Goal: Communication & Community: Answer question/provide support

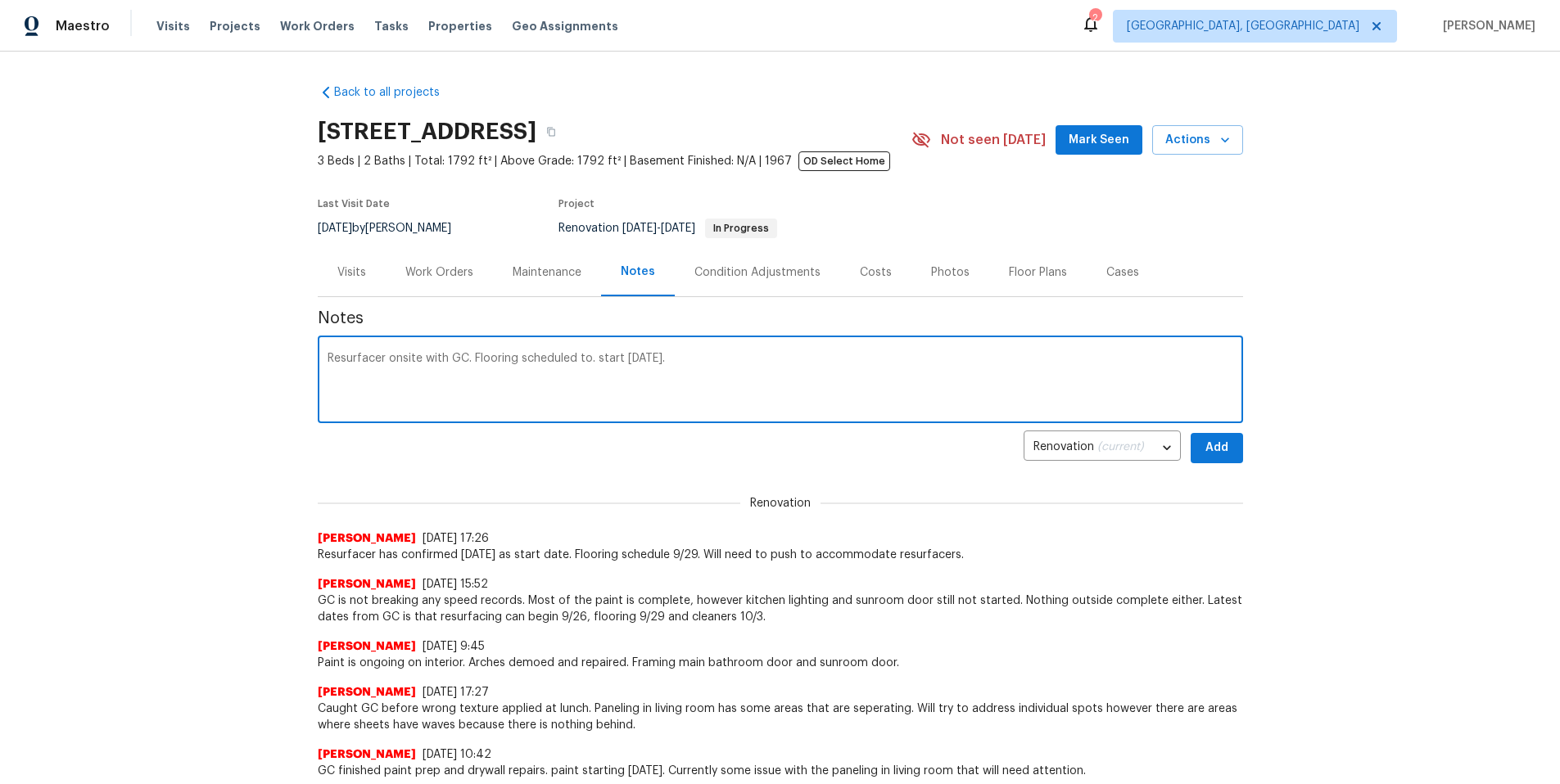
type textarea "Resurfacer onsite with GC. Flooring scheduled to. start on Friday."
click at [1214, 457] on span "Add" at bounding box center [1217, 448] width 27 height 21
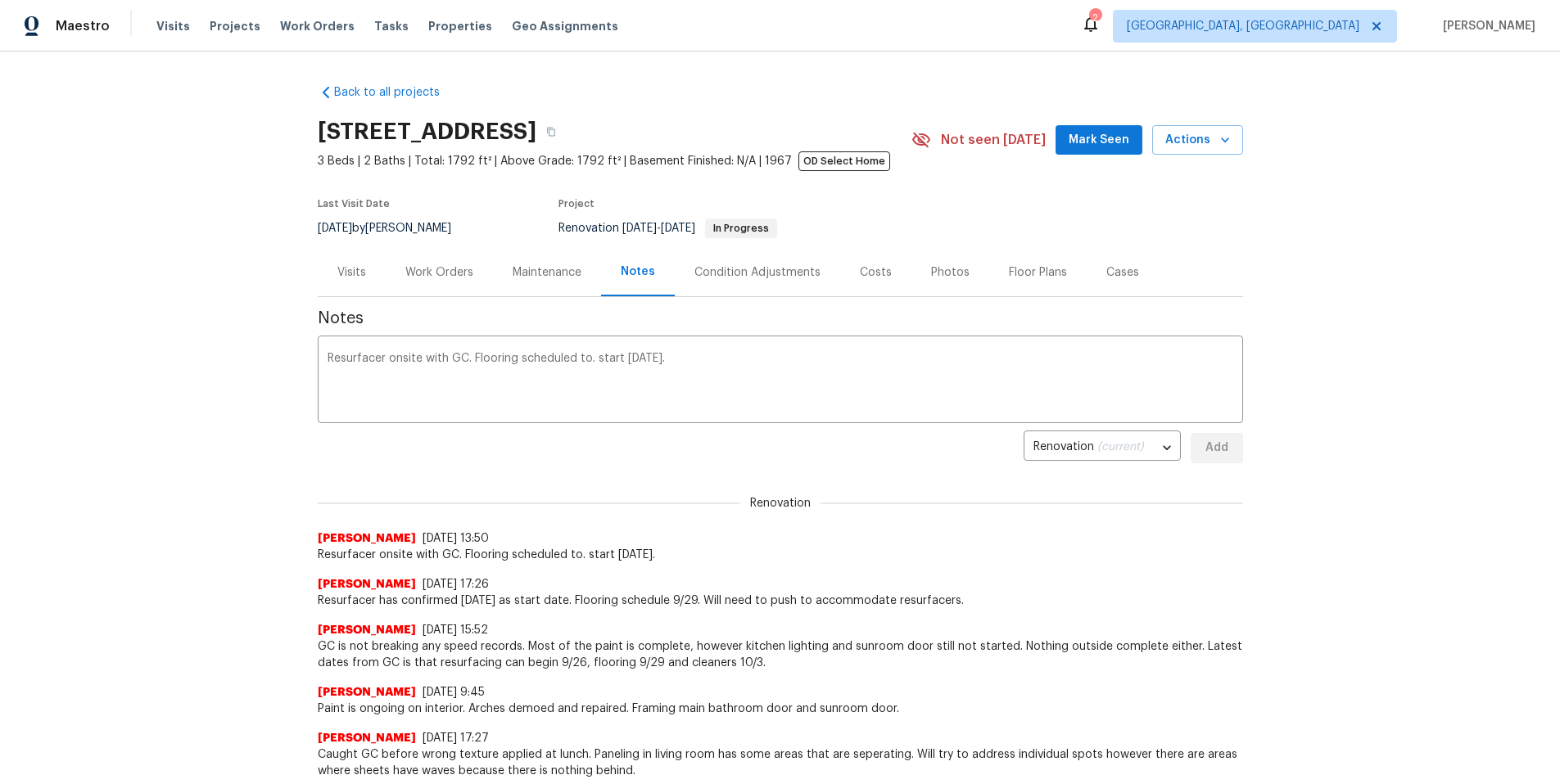
click at [456, 277] on div "Work Orders" at bounding box center [439, 272] width 68 height 17
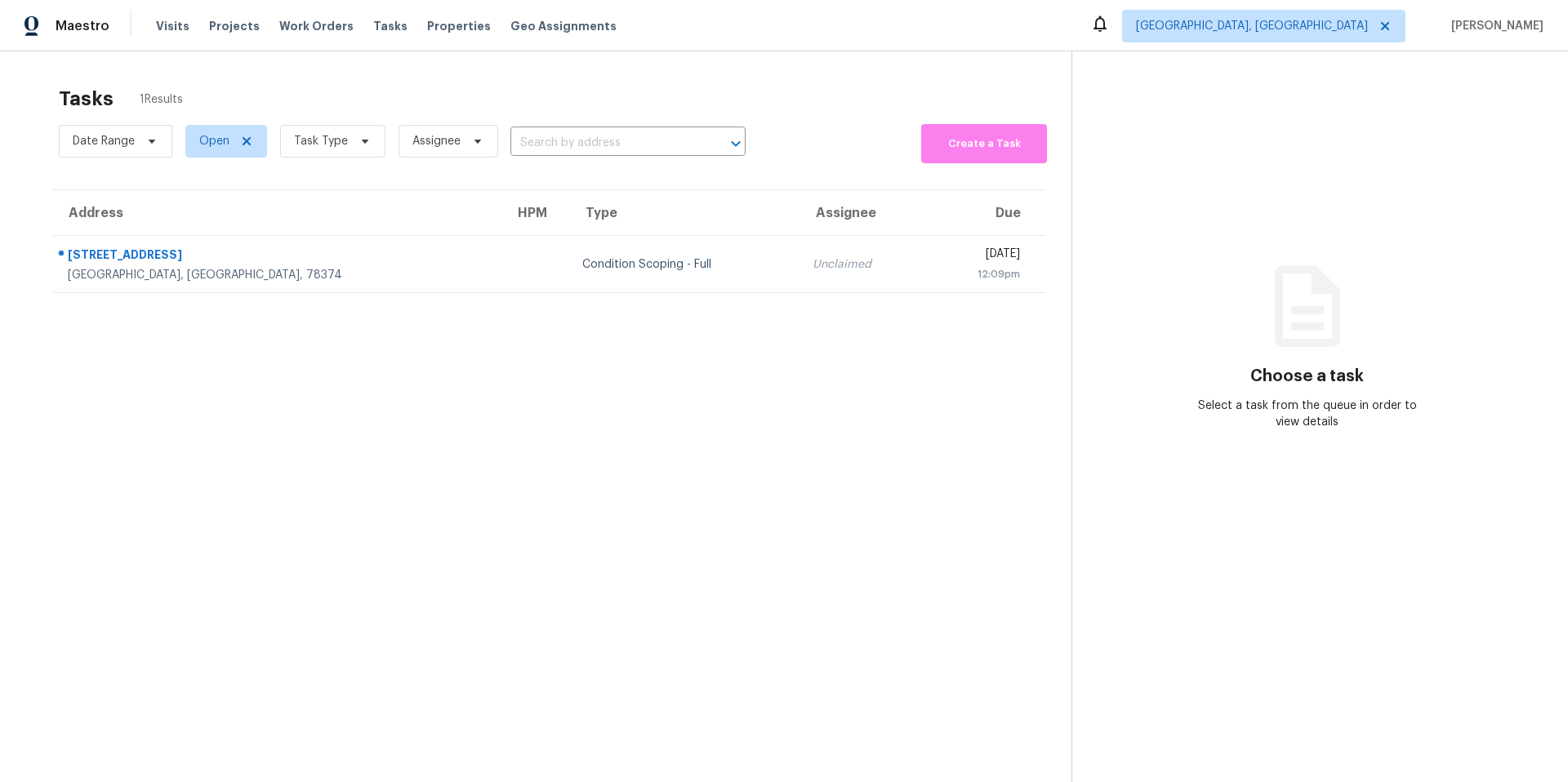
scroll to position [51, 0]
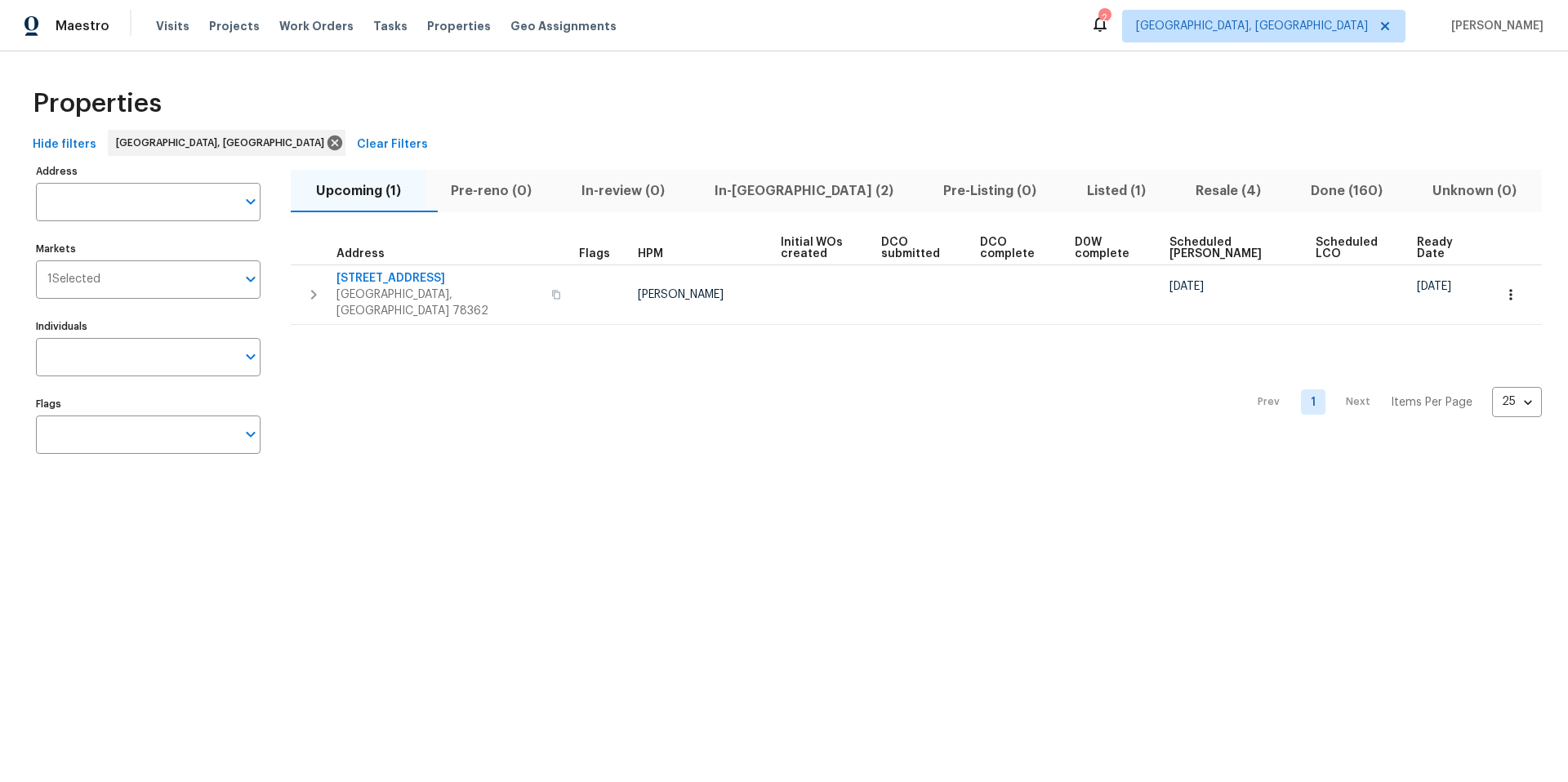
click at [485, 194] on span "Pre-reno (0)" at bounding box center [490, 191] width 111 height 23
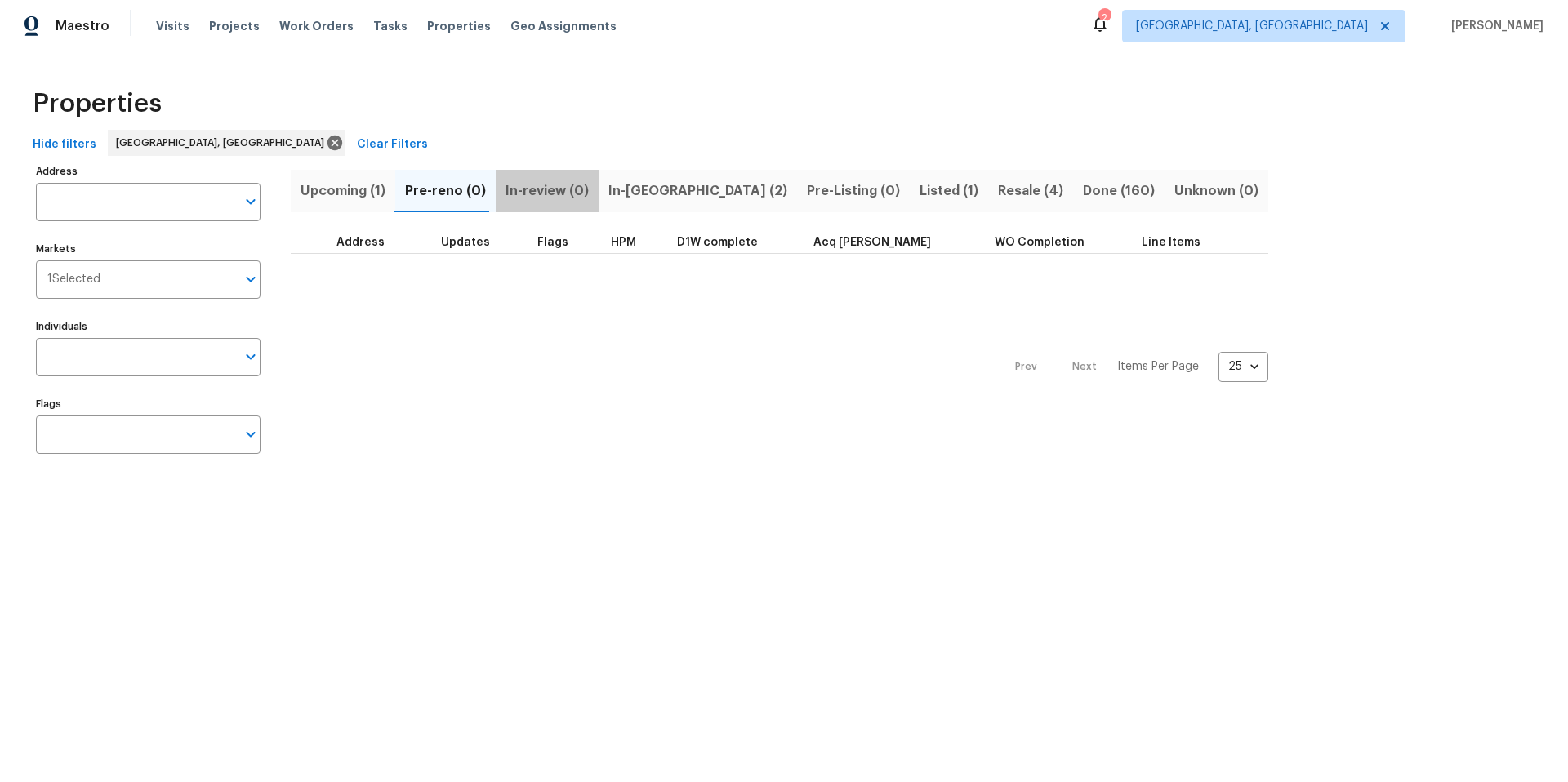
click at [546, 196] on span "In-review (0)" at bounding box center [547, 191] width 84 height 23
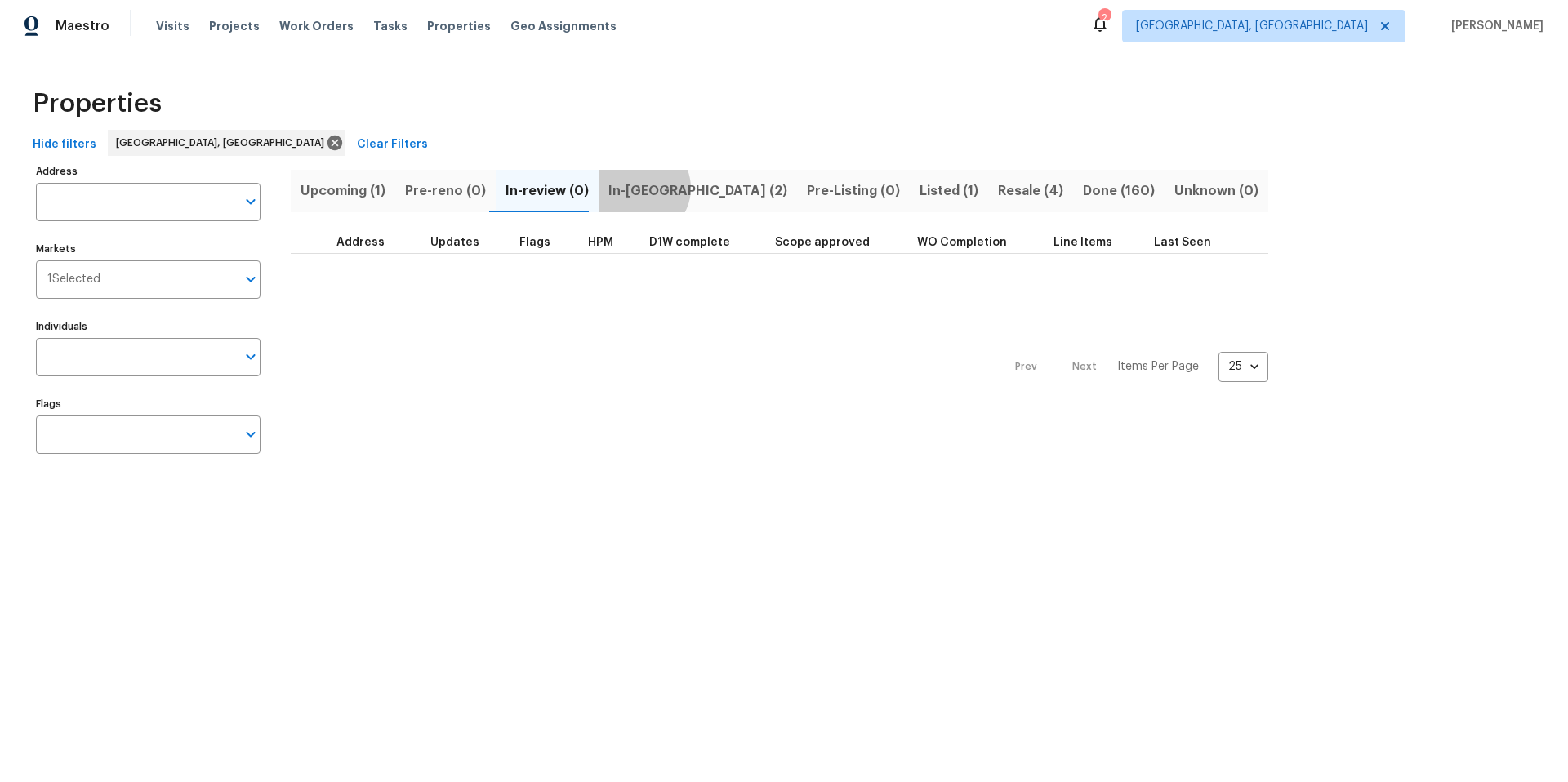
click at [629, 188] on span "In-[GEOGRAPHIC_DATA] (2)" at bounding box center [697, 191] width 179 height 23
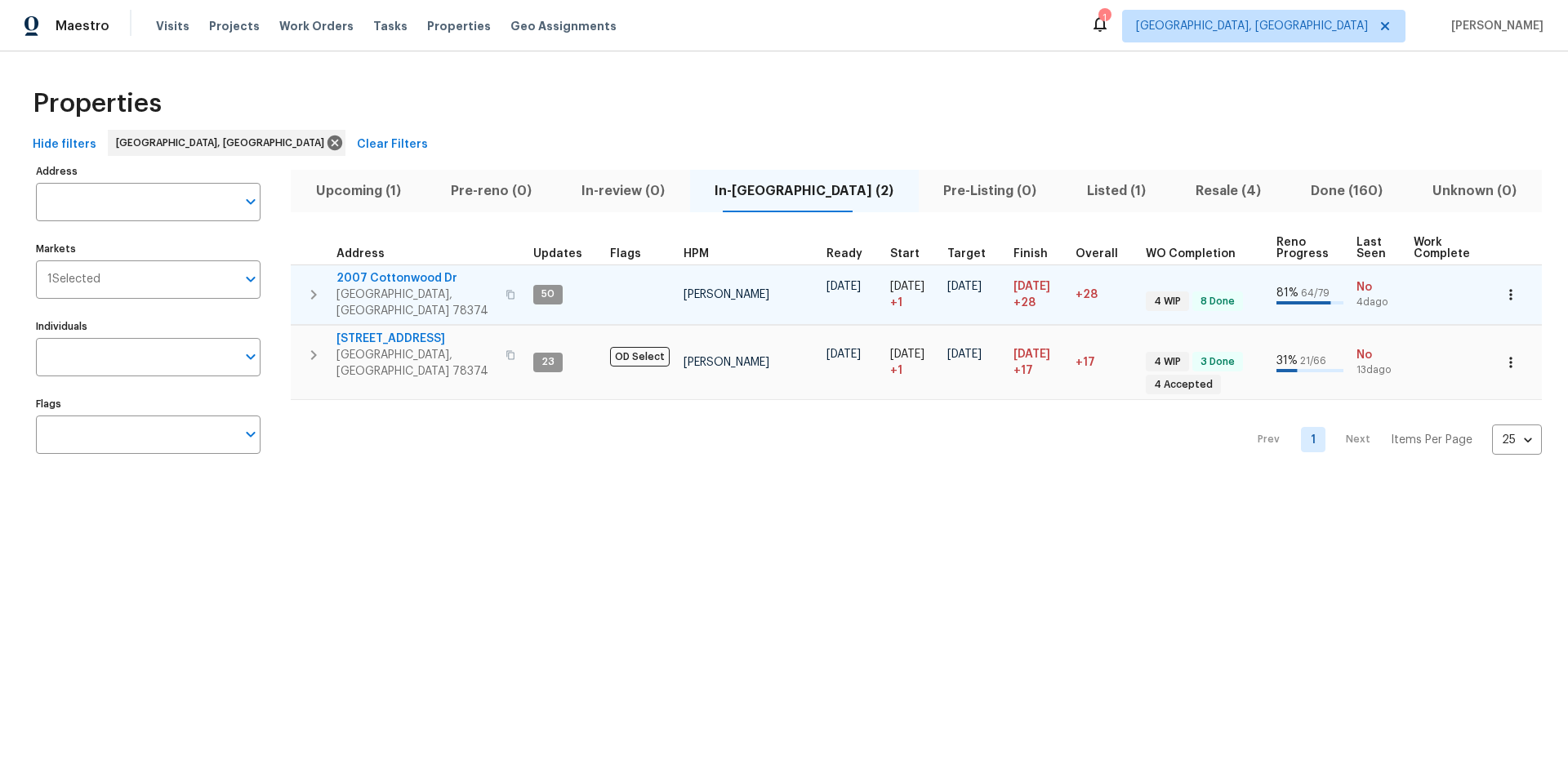
click at [1505, 289] on icon "button" at bounding box center [1510, 294] width 17 height 17
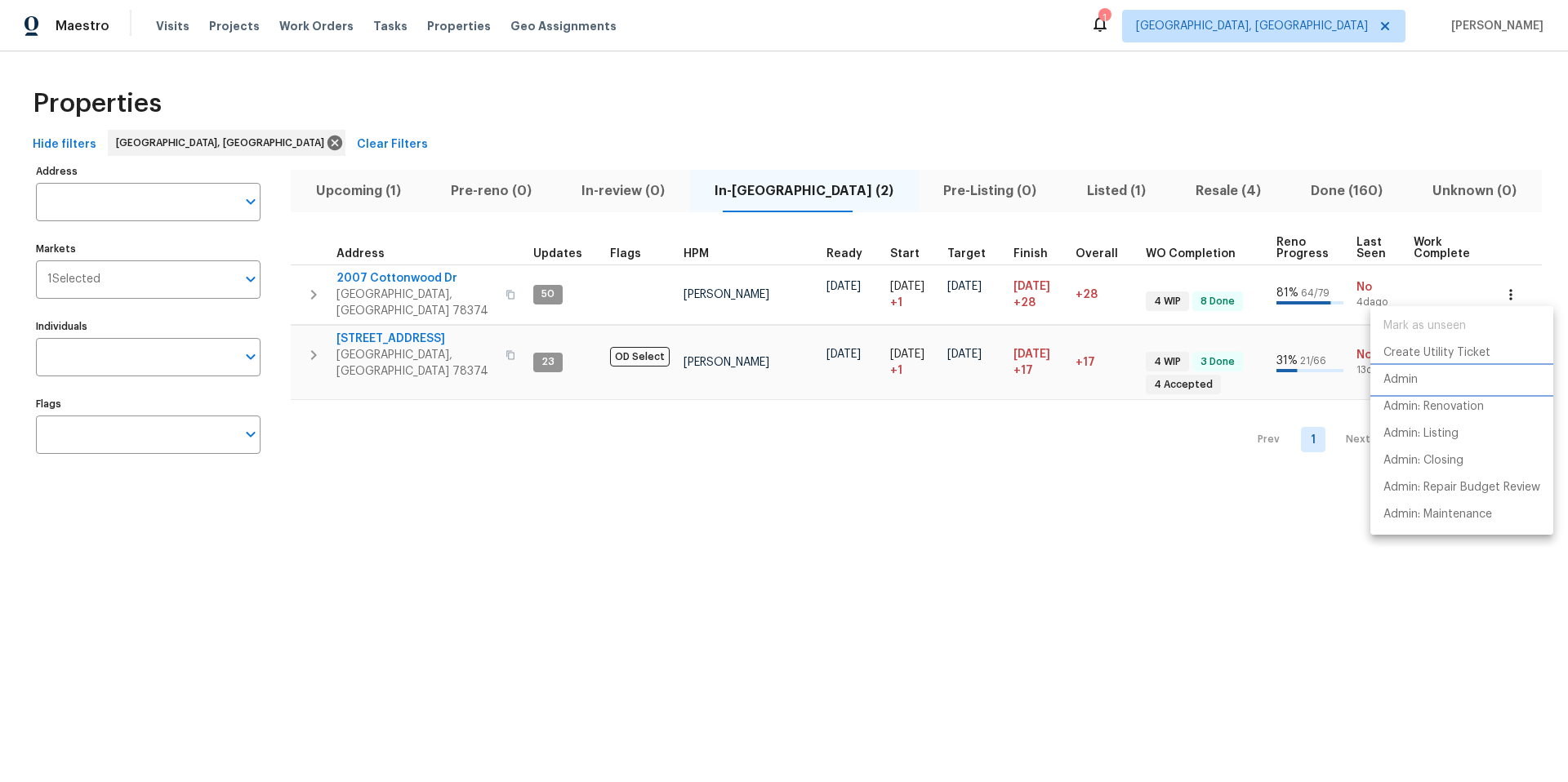
click at [1414, 380] on p "Admin" at bounding box center [1400, 380] width 34 height 17
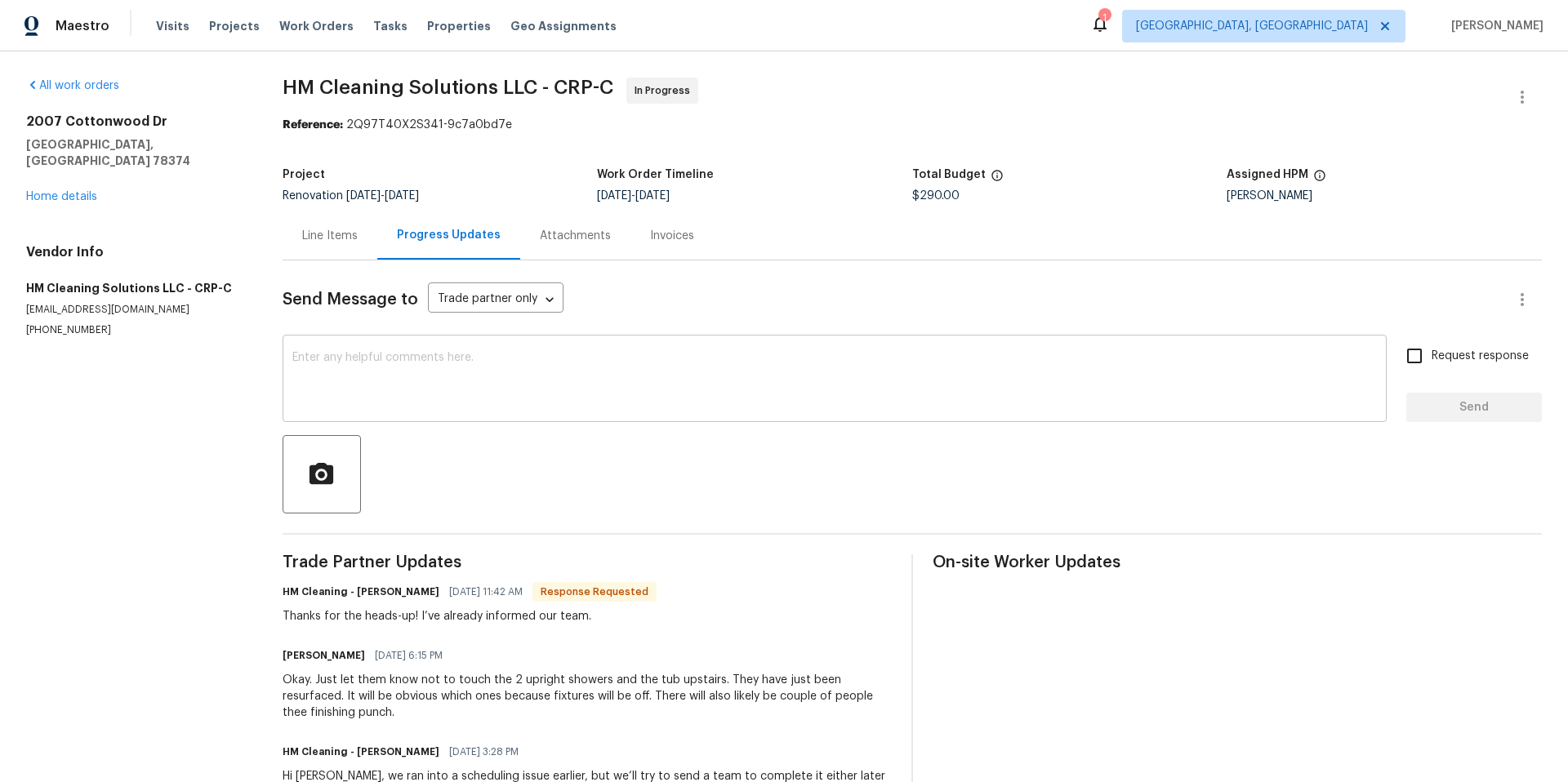
click at [343, 355] on textarea at bounding box center [834, 381] width 1084 height 57
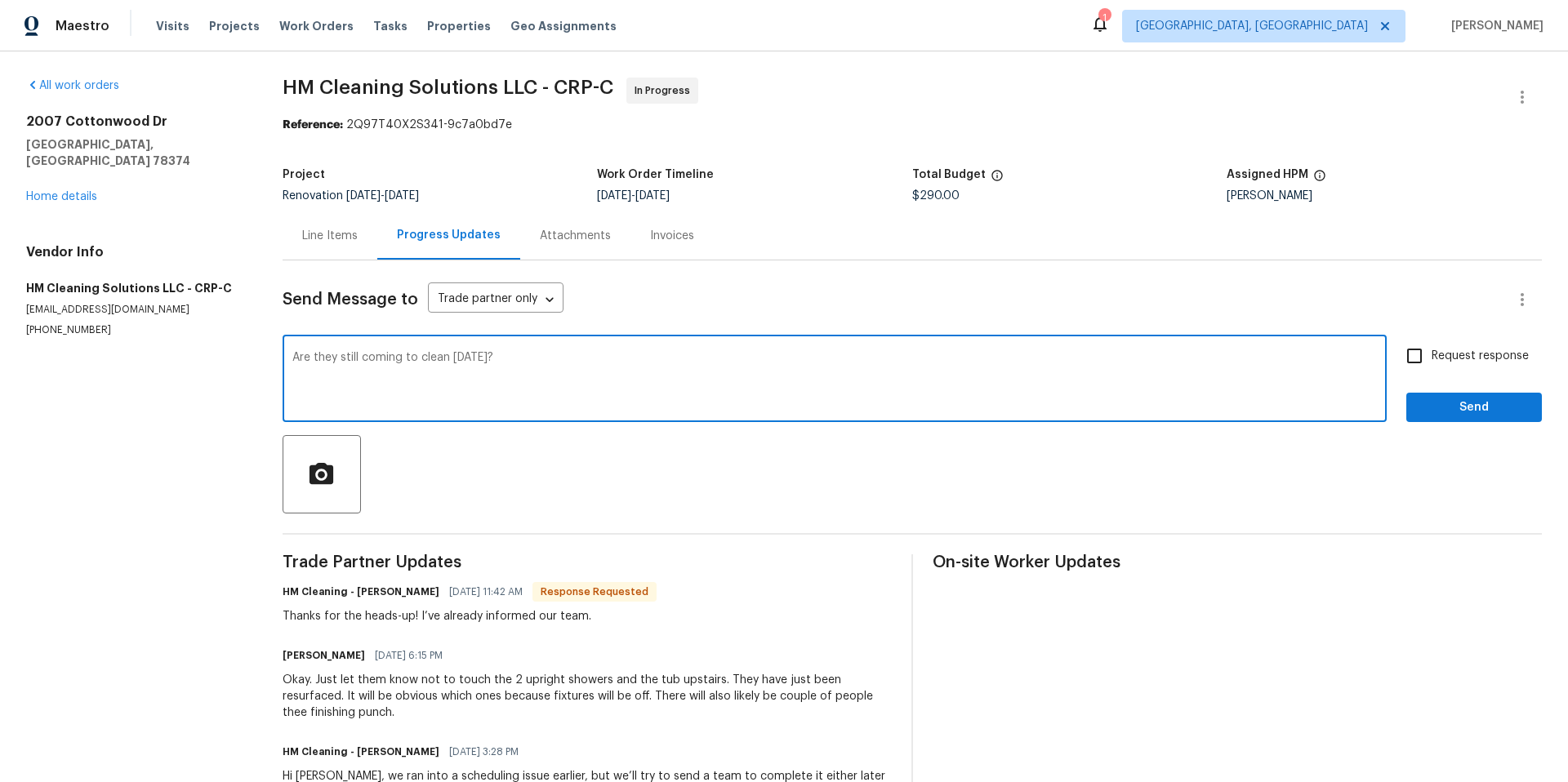
type textarea "Are they still coming to clean today?"
click at [1401, 358] on input "Request response" at bounding box center [1414, 355] width 34 height 34
checkbox input "true"
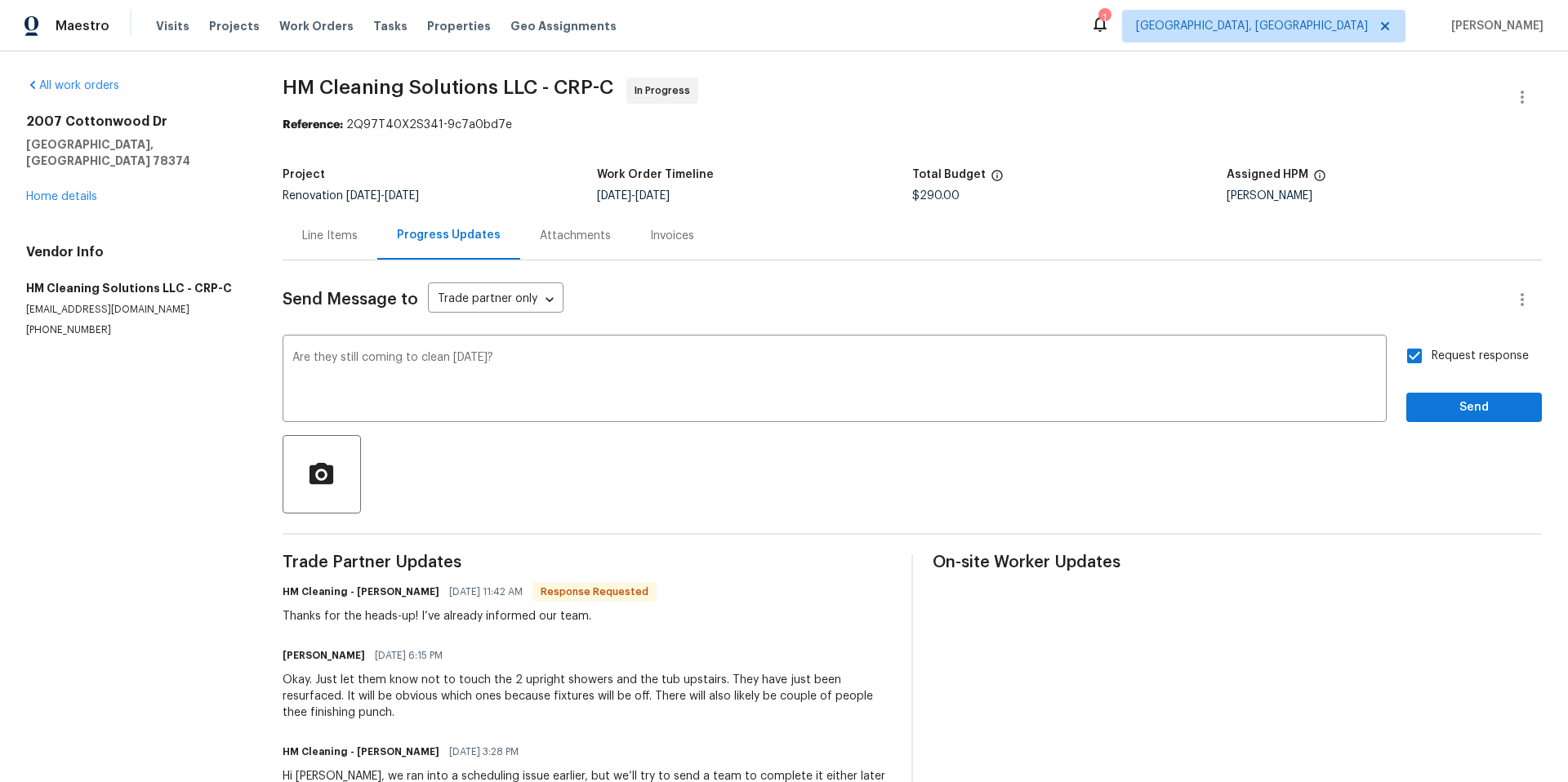
click at [1423, 425] on div "Send Message to Trade partner only Trade partner only ​ Are they still coming t…" at bounding box center [912, 668] width 1259 height 814
click at [1419, 413] on span "Send" at bounding box center [1474, 407] width 109 height 21
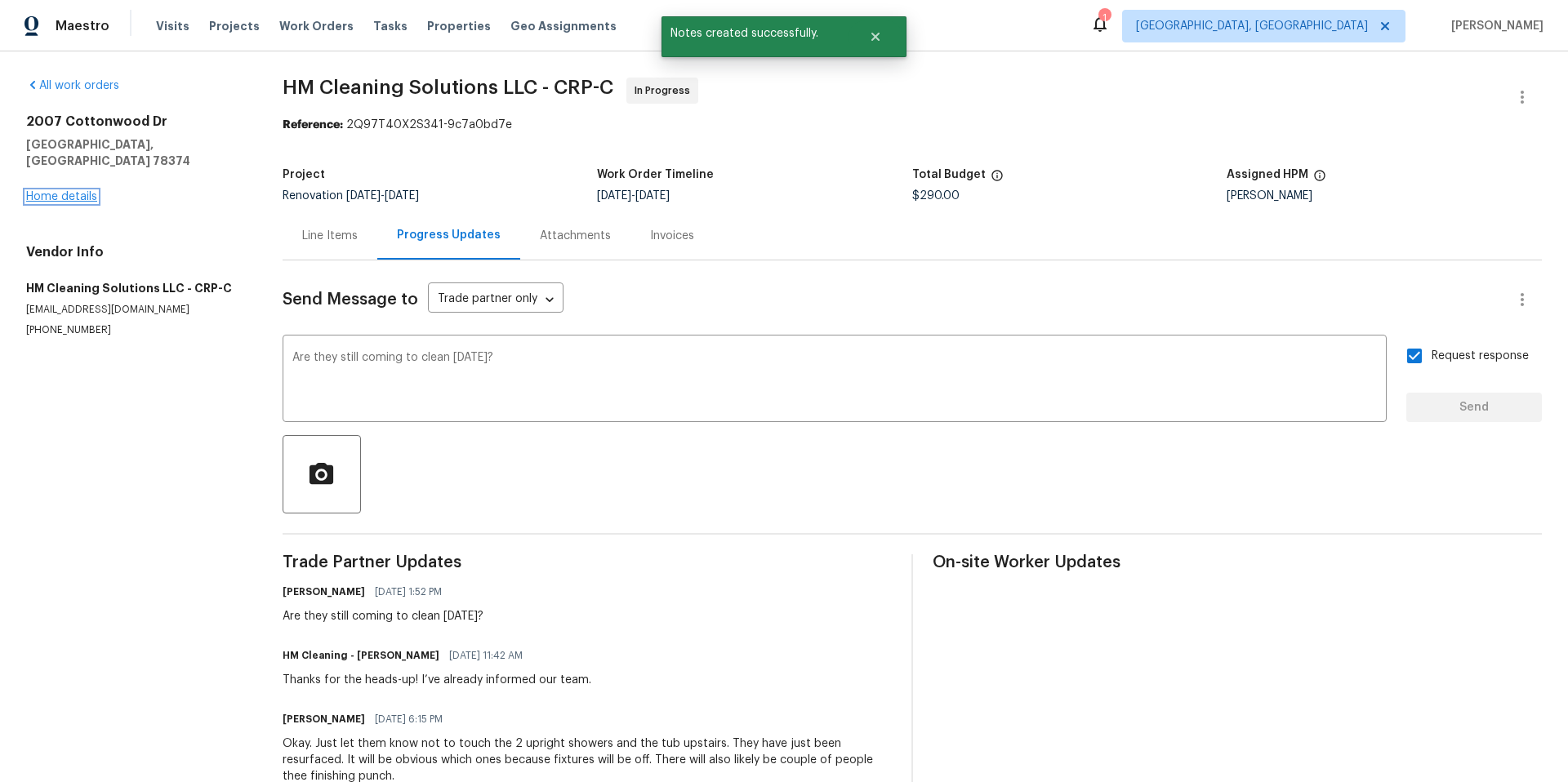
click at [65, 191] on link "Home details" at bounding box center [62, 197] width 71 height 12
